Goal: Information Seeking & Learning: Learn about a topic

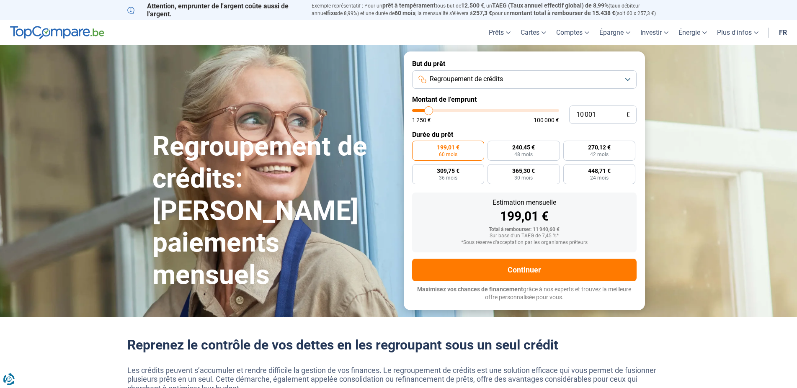
type input "10 500"
type input "10500"
type input "10 750"
type input "10750"
type input "11 000"
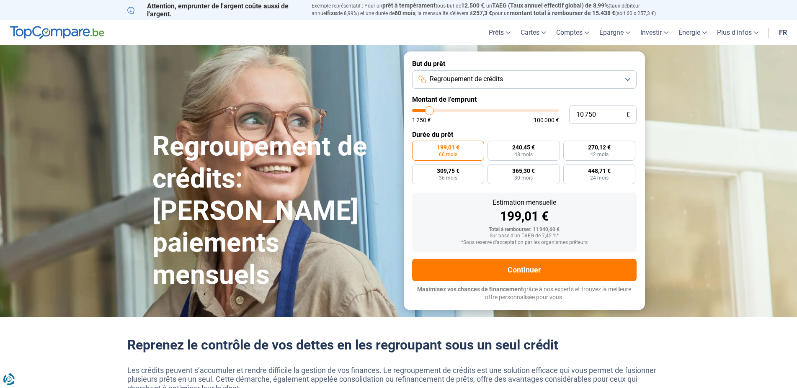
type input "11000"
type input "12 000"
type input "12000"
type input "12 500"
type input "12500"
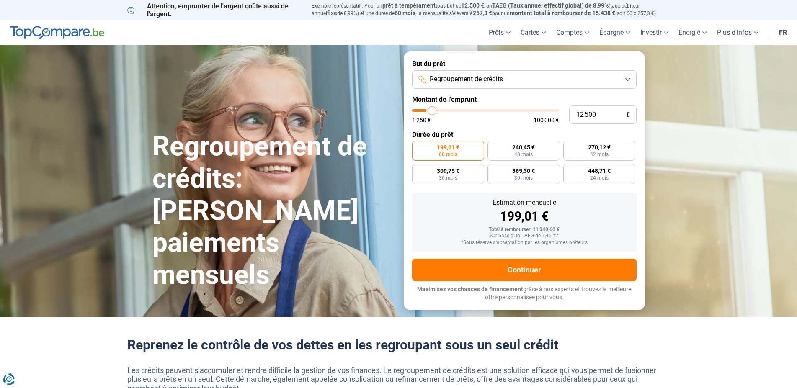
type input "13 250"
type input "13250"
type input "13 750"
type input "13750"
type input "14 750"
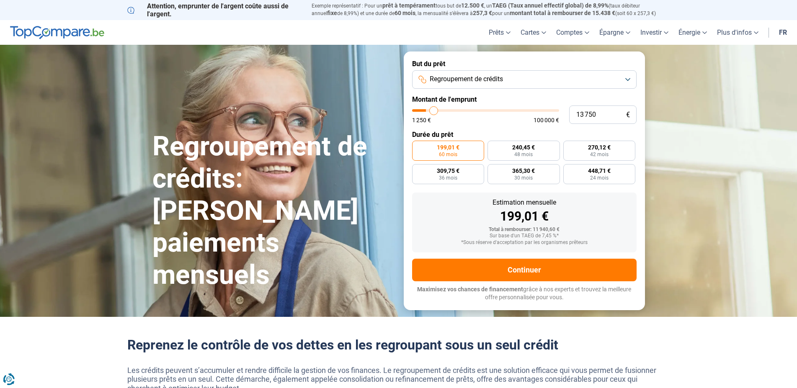
type input "14750"
type input "15 250"
type input "15250"
type input "16 000"
type input "16000"
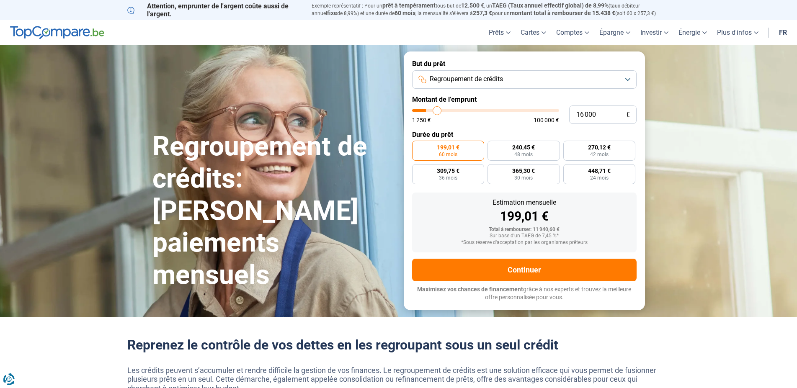
type input "16 500"
type input "16500"
type input "17 000"
type input "17000"
type input "17 500"
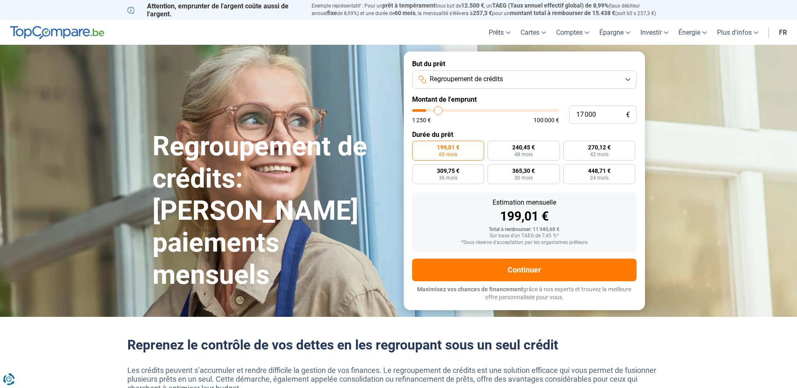
type input "17500"
type input "17 750"
type input "17750"
type input "18 000"
type input "18000"
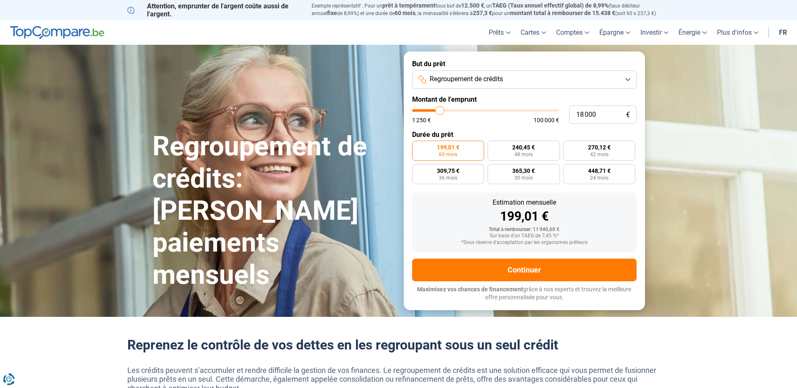
type input "18 500"
type input "18500"
type input "19 000"
type input "19000"
type input "19 500"
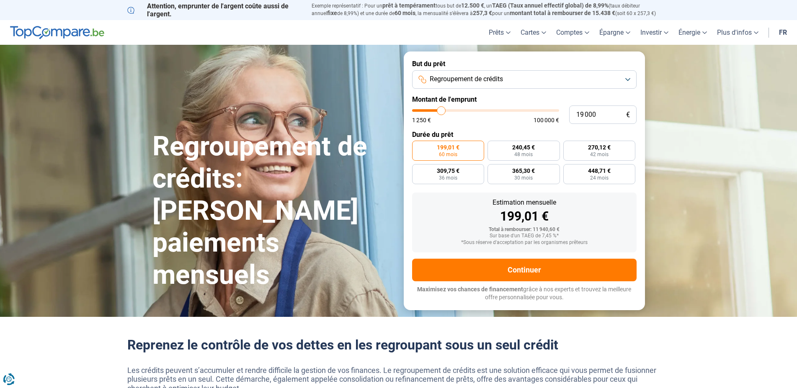
type input "19500"
type input "20 000"
type input "20000"
type input "20 250"
type input "20250"
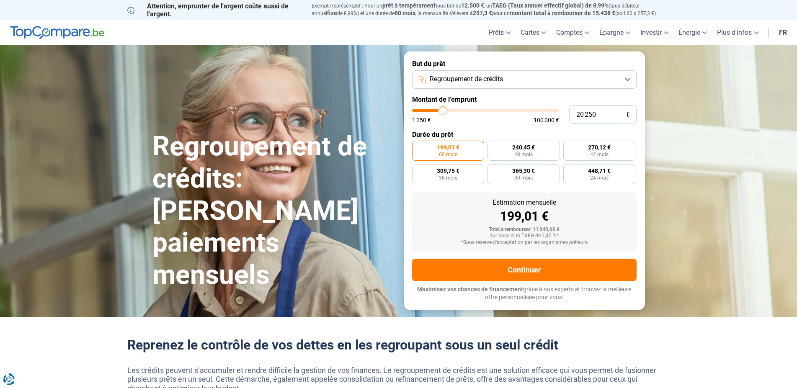
type input "21 000"
type input "21000"
type input "21 250"
type input "21250"
type input "21 500"
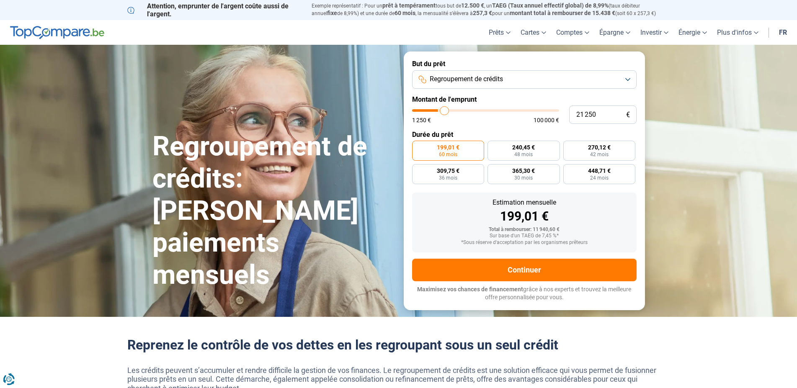
type input "21500"
type input "21 750"
type input "21750"
type input "22 250"
type input "22250"
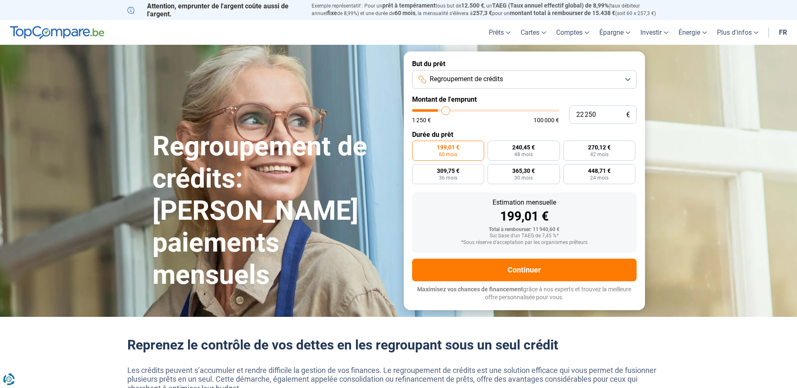
type input "22 500"
type input "22500"
type input "22 750"
type input "22750"
type input "23 000"
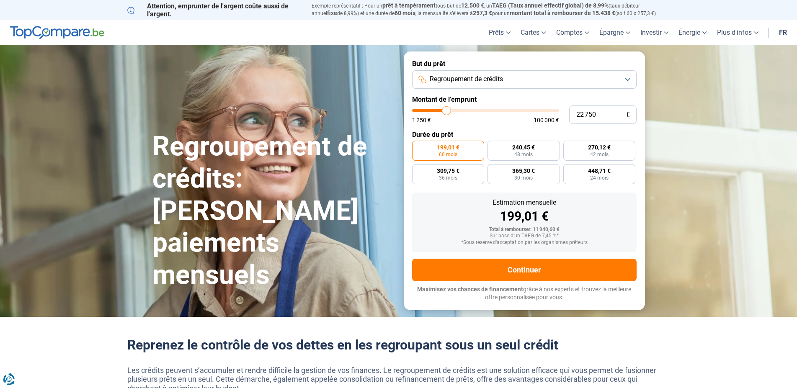
type input "23000"
type input "23 250"
type input "23250"
type input "24 000"
type input "24000"
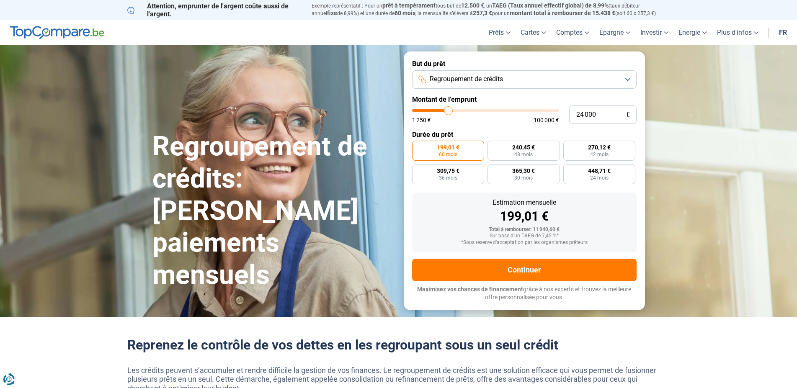
type input "24 500"
type input "24500"
type input "24 750"
type input "24750"
type input "25 250"
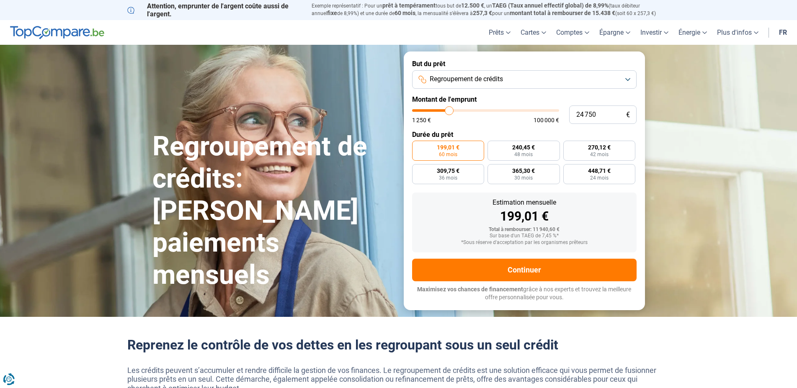
type input "25250"
type input "25 500"
type input "25500"
type input "25 750"
type input "25750"
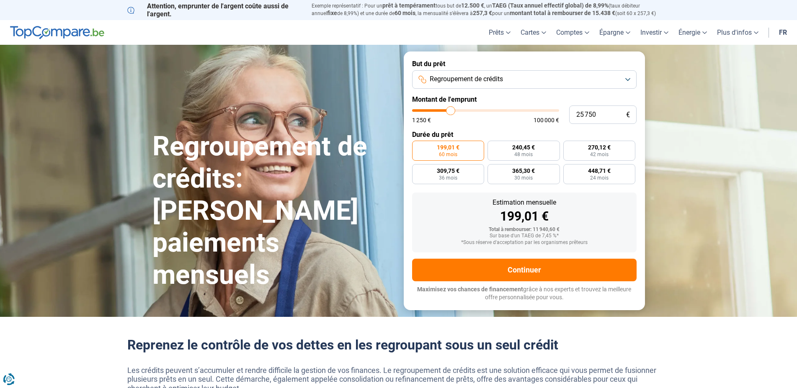
type input "26 000"
type input "26000"
type input "26 250"
type input "26250"
type input "26 750"
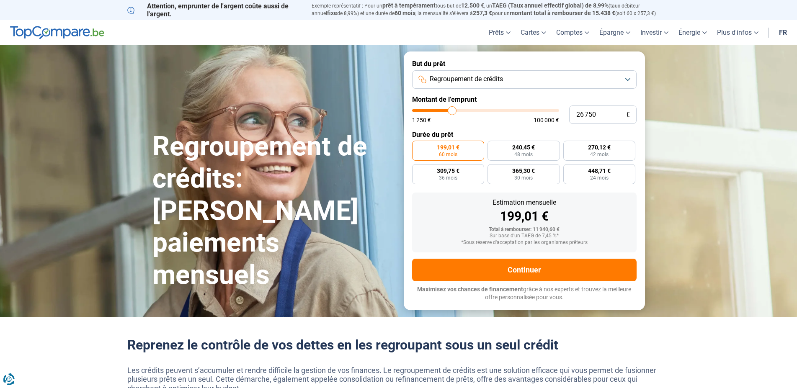
drag, startPoint x: 429, startPoint y: 110, endPoint x: 452, endPoint y: 111, distance: 22.7
type input "26750"
click at [452, 111] on input "range" at bounding box center [485, 110] width 147 height 3
radio input "false"
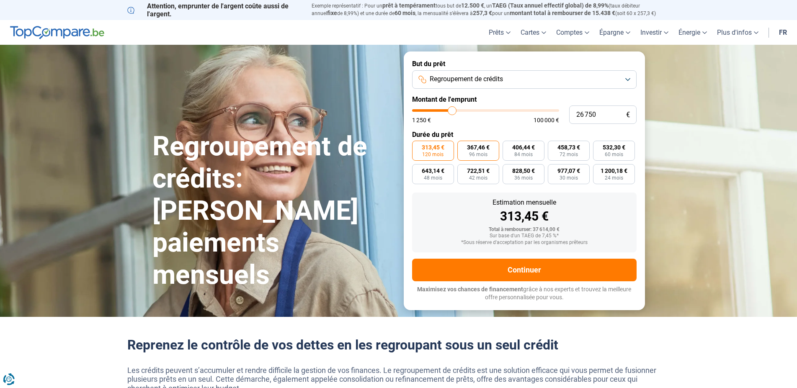
click at [490, 147] on label "367,46 € 96 mois" at bounding box center [479, 151] width 42 height 20
click at [463, 146] on input "367,46 € 96 mois" at bounding box center [460, 143] width 5 height 5
radio input "true"
click at [515, 145] on span "406,44 €" at bounding box center [523, 148] width 23 height 6
click at [508, 145] on input "406,44 € 84 mois" at bounding box center [505, 143] width 5 height 5
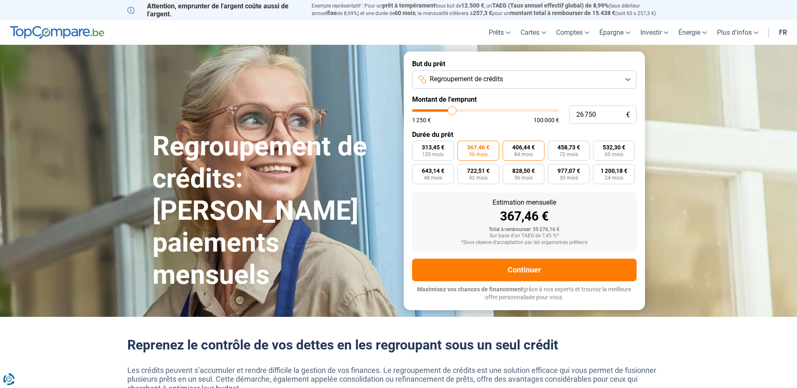
radio input "true"
